Goal: Task Accomplishment & Management: Use online tool/utility

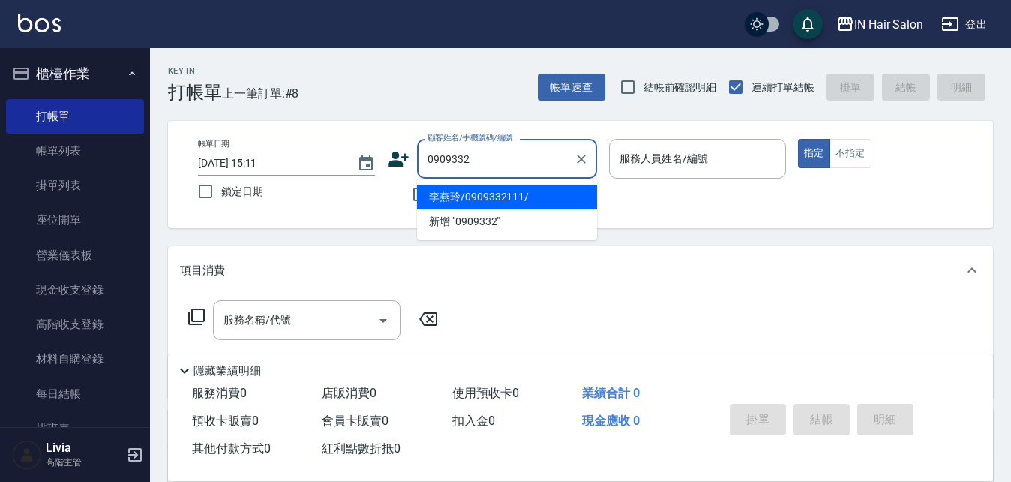
click at [488, 202] on li "李燕玲/0909332111/" at bounding box center [507, 197] width 180 height 25
type input "李燕玲/0909332111/"
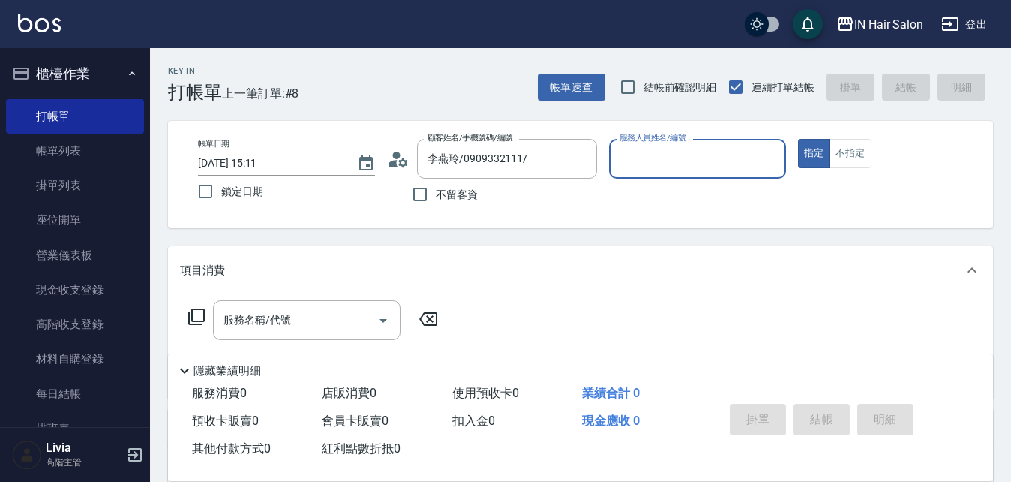
type input "7號設計師[PERSON_NAME]-7"
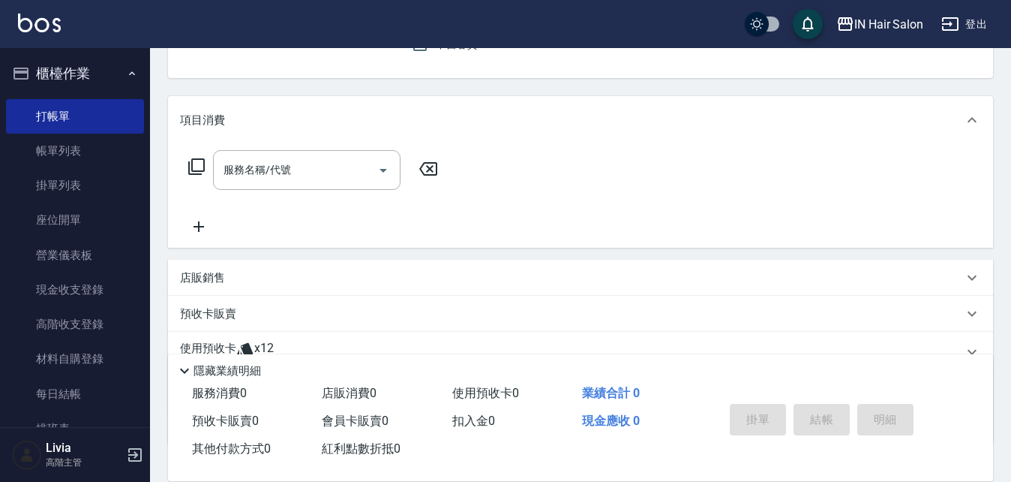
scroll to position [225, 0]
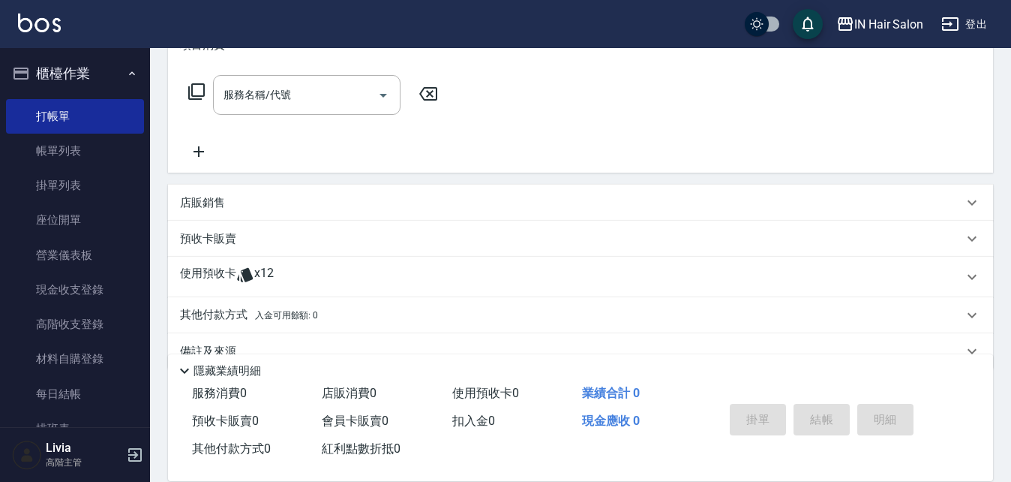
click at [212, 268] on p "使用預收卡" at bounding box center [208, 277] width 56 height 23
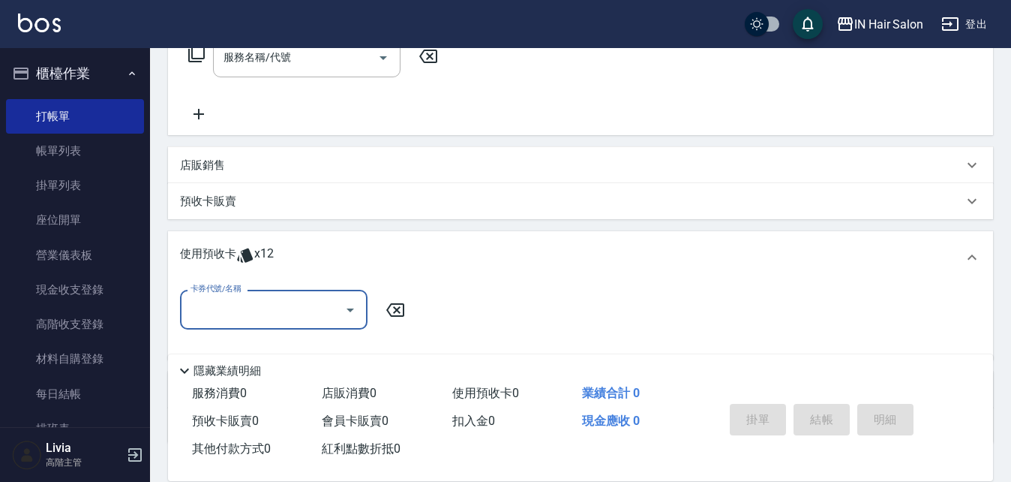
scroll to position [300, 0]
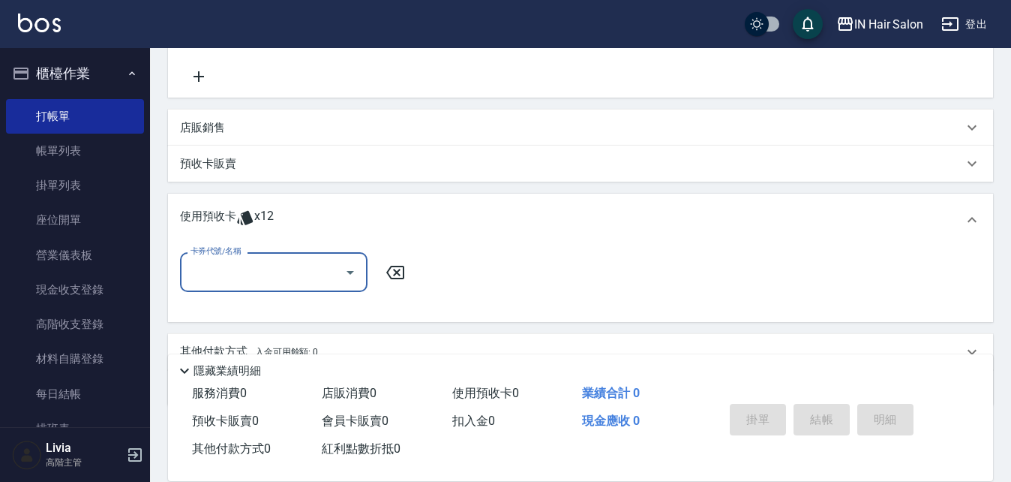
click at [242, 274] on input "卡券代號/名稱" at bounding box center [263, 272] width 152 height 26
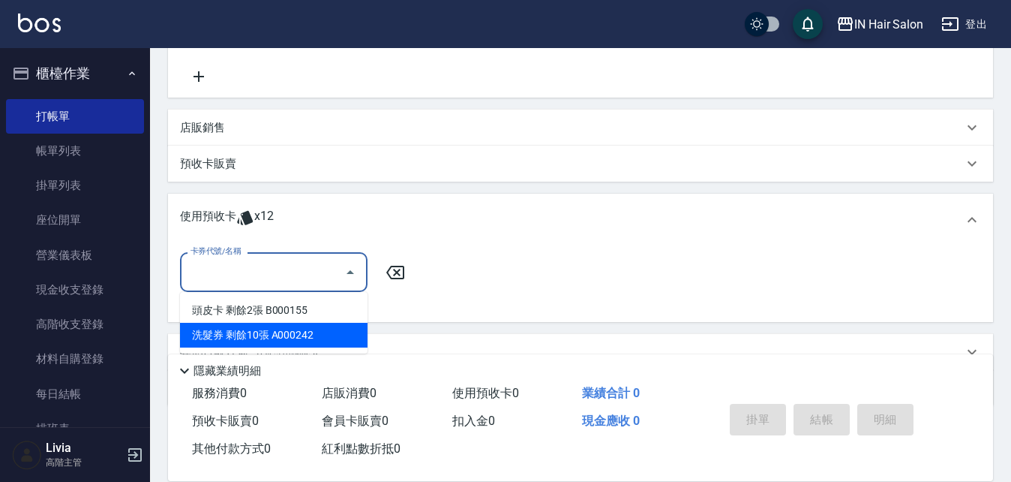
click at [263, 336] on div "洗髮券 剩餘10張 A000242" at bounding box center [274, 335] width 188 height 25
type input "洗髮券 A000242"
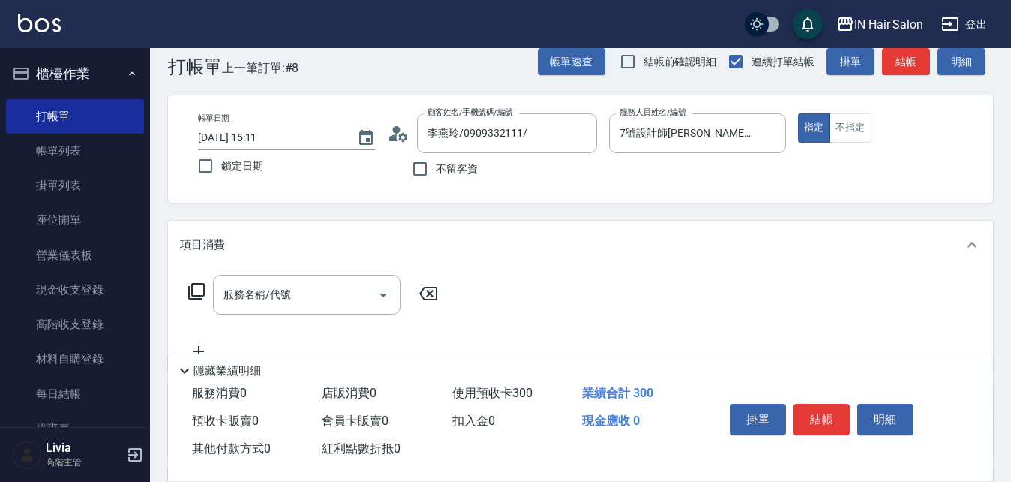
scroll to position [0, 0]
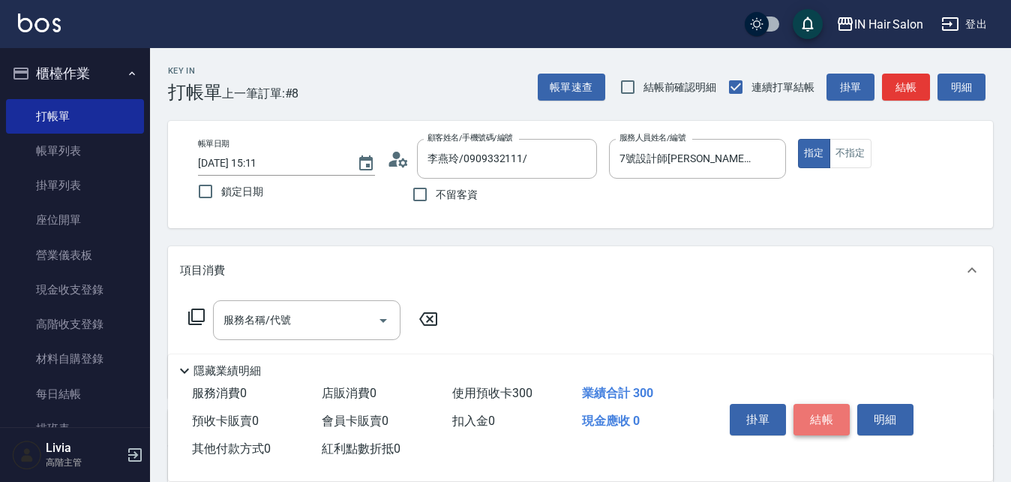
click at [821, 409] on button "結帳" at bounding box center [822, 420] width 56 height 32
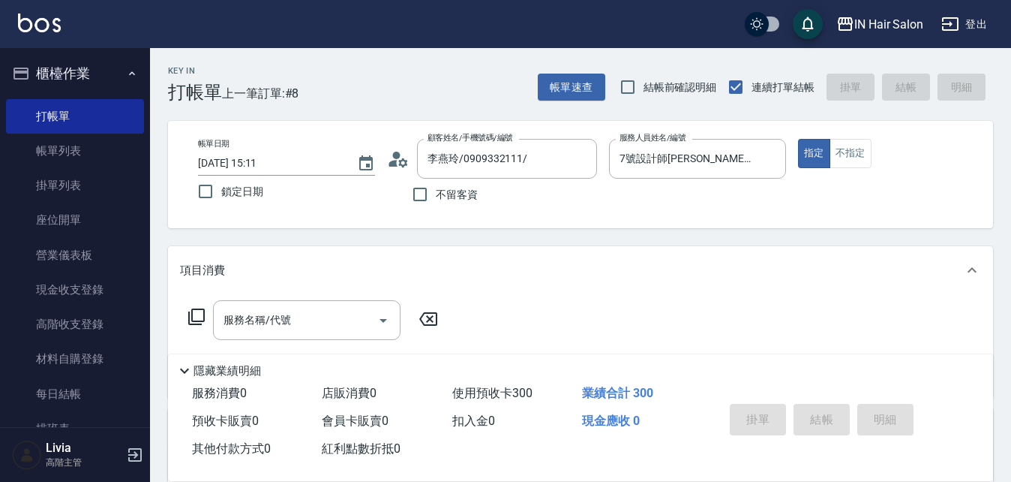
type input "[DATE] 15:52"
